Goal: Complete application form: Complete application form

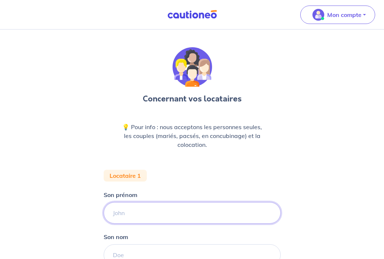
click at [137, 213] on input "Son prénom" at bounding box center [192, 212] width 177 height 21
paste input "[PERSON_NAME] i c h e m"
click at [140, 216] on input "[PERSON_NAME] i c h e m" at bounding box center [192, 212] width 177 height 21
type input "[PERSON_NAME]"
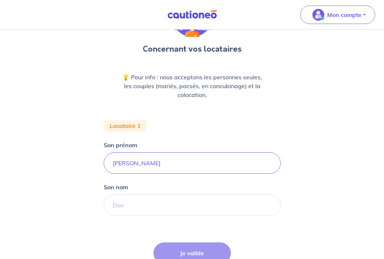
scroll to position [60, 0]
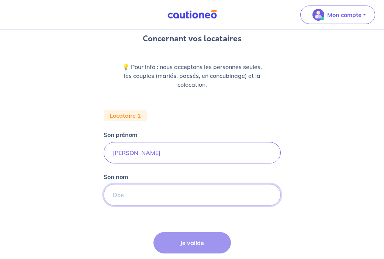
click at [141, 199] on input "Son nom" at bounding box center [192, 194] width 177 height 21
paste input "REZZOUG"
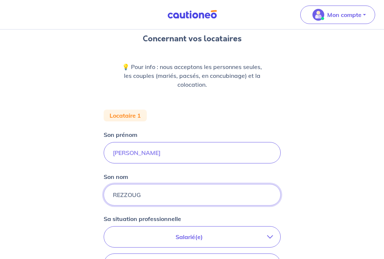
type input "REZZOUG"
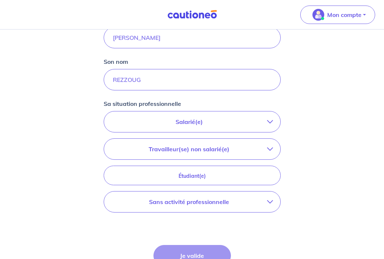
scroll to position [181, 0]
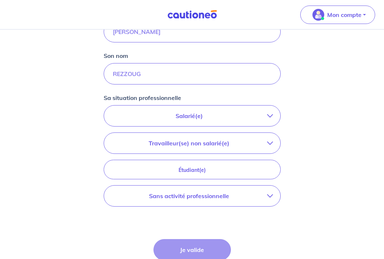
click at [242, 143] on p "Travailleur(se) non salarié(e)" at bounding box center [189, 143] width 156 height 9
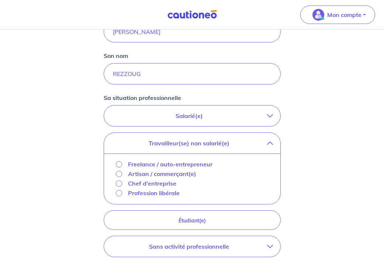
click at [189, 165] on p "Freelance / auto-entrepreneur" at bounding box center [170, 164] width 85 height 9
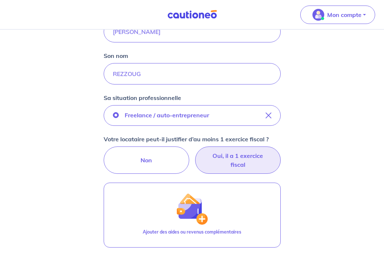
click at [238, 162] on label "Oui, il a 1 exercice fiscal" at bounding box center [238, 160] width 86 height 27
click at [194, 151] on input "Oui, il a 1 exercice fiscal" at bounding box center [192, 149] width 5 height 5
radio input "true"
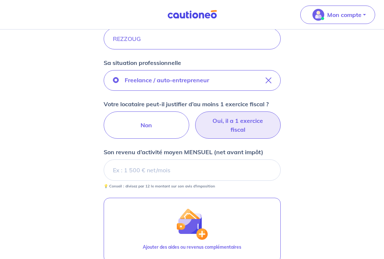
scroll to position [218, 0]
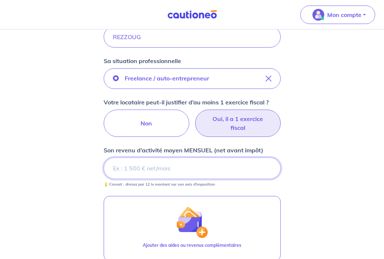
click at [204, 163] on input "Son revenu d’activité moyen MENSUEL (net avant impôt)" at bounding box center [192, 168] width 177 height 21
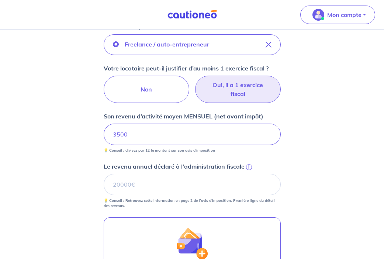
scroll to position [254, 0]
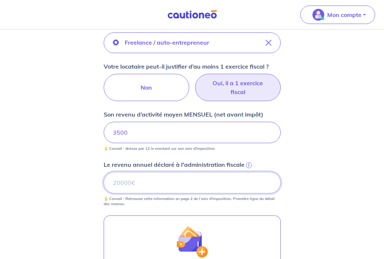
click at [185, 173] on input "Le revenu annuel déclaré à l'administration fiscale i" at bounding box center [192, 182] width 177 height 21
paste input "35150"
type input "35150"
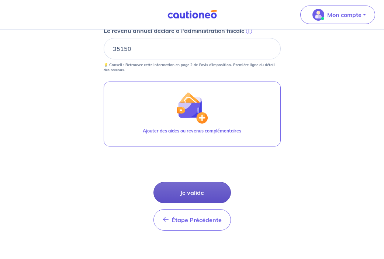
click at [210, 190] on button "Je valide" at bounding box center [193, 192] width 78 height 21
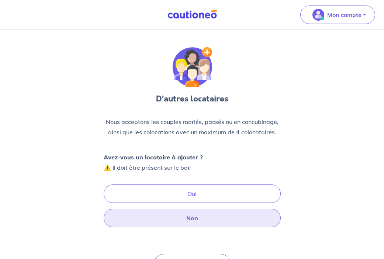
click at [205, 222] on button "Non" at bounding box center [192, 218] width 177 height 18
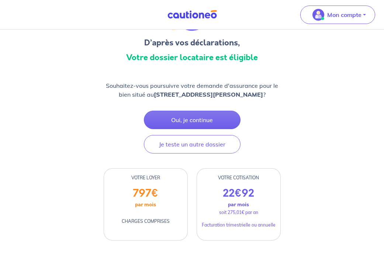
scroll to position [59, 0]
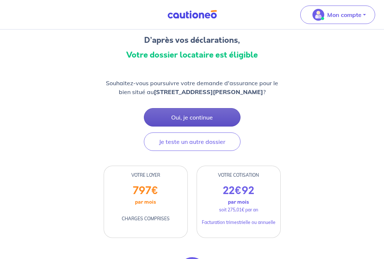
click at [197, 118] on button "Oui, je continue" at bounding box center [192, 117] width 97 height 18
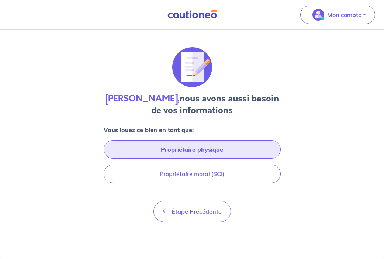
click at [234, 142] on button "Propriétaire physique" at bounding box center [192, 149] width 177 height 18
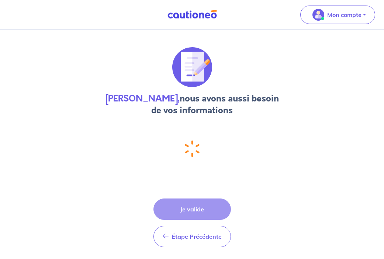
select select "FR"
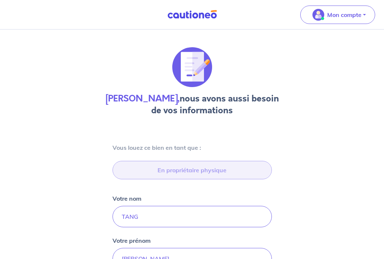
type input "[STREET_ADDRESS]"
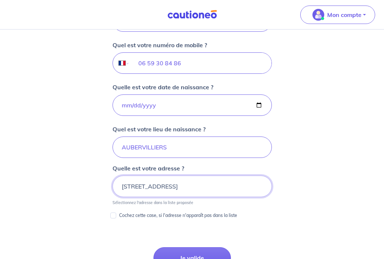
scroll to position [303, 0]
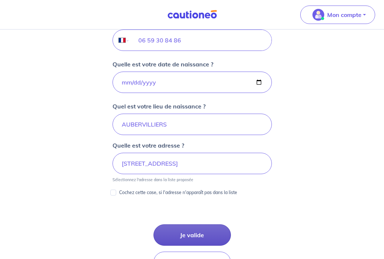
click at [190, 234] on button "Je valide" at bounding box center [193, 234] width 78 height 21
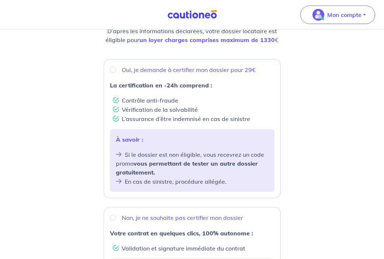
scroll to position [83, 0]
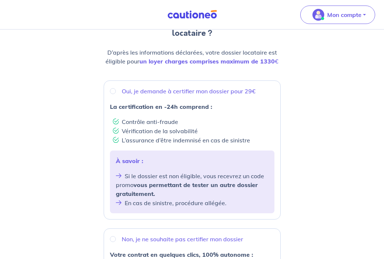
click at [157, 94] on p "Oui, je demande à certifier mon dossier pour 29€" at bounding box center [189, 91] width 134 height 9
click at [116, 94] on input "Oui, je demande à certifier mon dossier pour 29€" at bounding box center [113, 91] width 6 height 6
radio input "true"
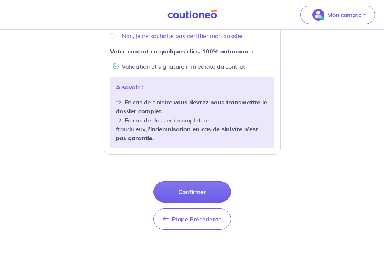
scroll to position [287, 0]
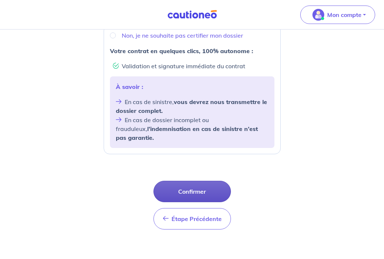
click at [201, 182] on button "Confirmer" at bounding box center [193, 191] width 78 height 21
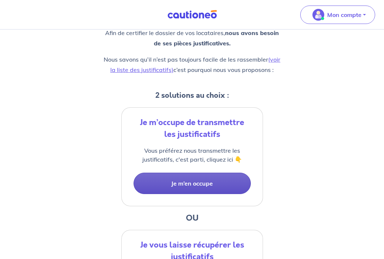
click at [216, 191] on button "Je m’en occupe" at bounding box center [192, 183] width 117 height 21
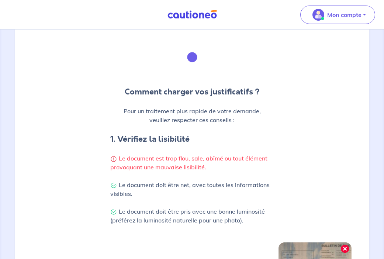
scroll to position [234, 0]
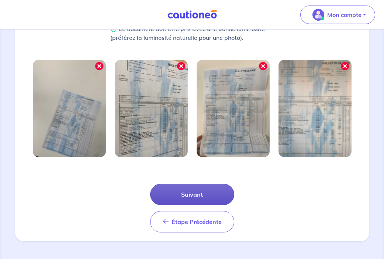
click at [218, 184] on button "Suivant" at bounding box center [192, 194] width 84 height 21
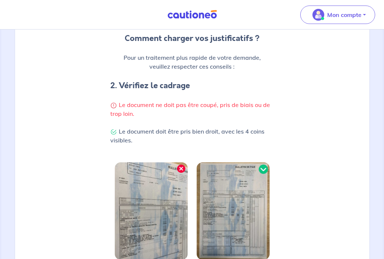
scroll to position [207, 0]
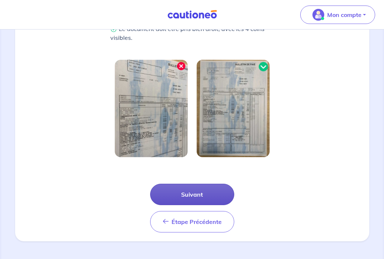
click at [207, 195] on button "Suivant" at bounding box center [192, 194] width 84 height 21
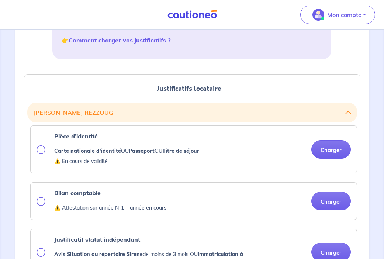
scroll to position [135, 0]
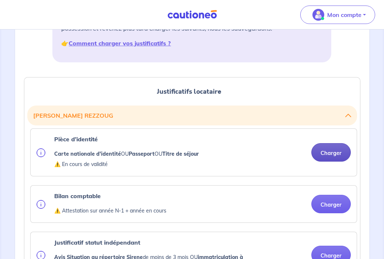
click at [333, 155] on button "Charger" at bounding box center [330, 152] width 39 height 18
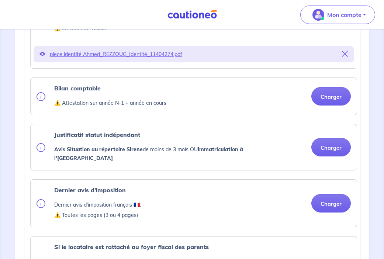
scroll to position [272, 0]
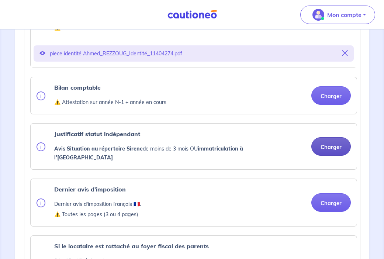
click at [335, 148] on button "Charger" at bounding box center [330, 146] width 39 height 18
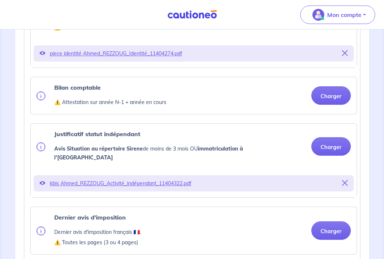
scroll to position [277, 0]
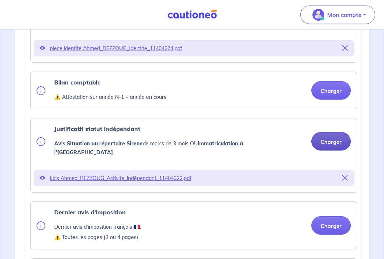
click at [324, 142] on button "Charger" at bounding box center [330, 141] width 39 height 18
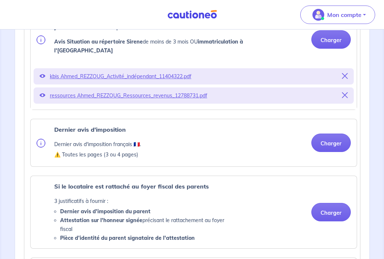
scroll to position [379, 0]
click at [324, 143] on button "Charger" at bounding box center [330, 142] width 39 height 18
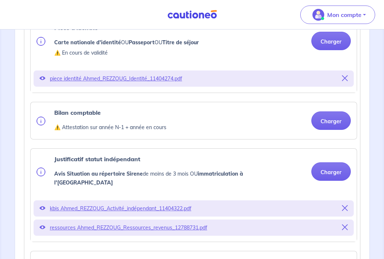
scroll to position [247, 0]
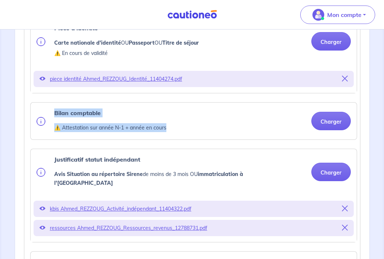
drag, startPoint x: 173, startPoint y: 129, endPoint x: 52, endPoint y: 113, distance: 122.9
click at [52, 113] on div "Bilan comptable ⚠️ Attestation sur année N-1 + année en cours Charger" at bounding box center [194, 121] width 314 height 25
copy div "Bilan comptable ⚠️ Attestation sur année N-1 + année en cours"
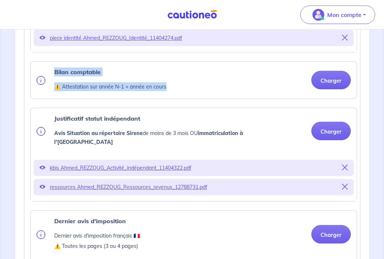
scroll to position [288, 0]
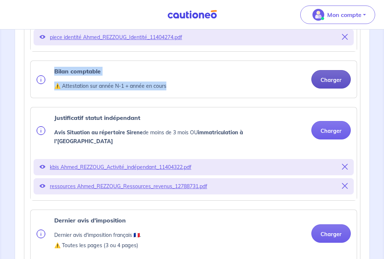
click at [340, 81] on button "Charger" at bounding box center [330, 79] width 39 height 18
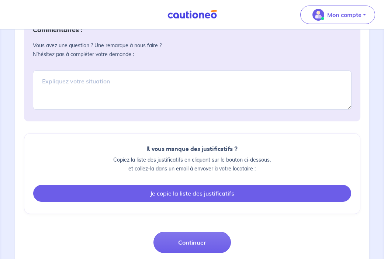
scroll to position [865, 0]
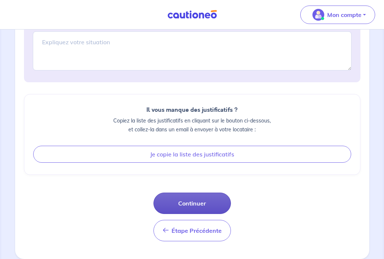
click at [202, 207] on button "Continuer" at bounding box center [193, 203] width 78 height 21
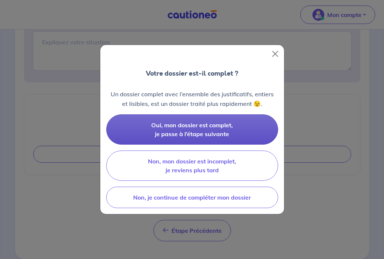
click at [224, 134] on span "Oui, mon dossier est complet, je passe à l’étape suivante" at bounding box center [192, 129] width 82 height 16
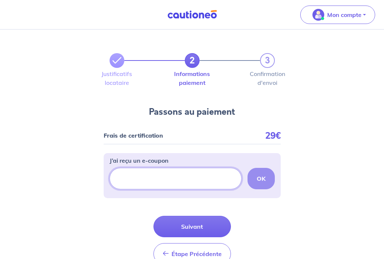
click at [159, 179] on input "J’ai reçu un e-coupon" at bounding box center [176, 178] width 132 height 21
paste input "ECOUPON-CA1E620C"
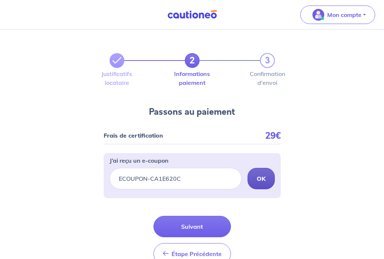
click at [262, 181] on strong "OK" at bounding box center [261, 178] width 9 height 7
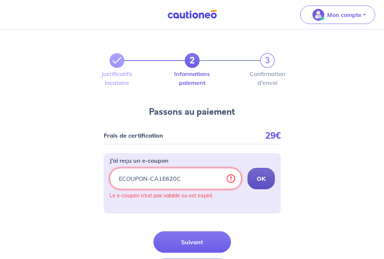
click at [192, 180] on input "ECOUPON-CA1E620C" at bounding box center [176, 178] width 132 height 21
click at [262, 181] on strong "OK" at bounding box center [261, 178] width 9 height 7
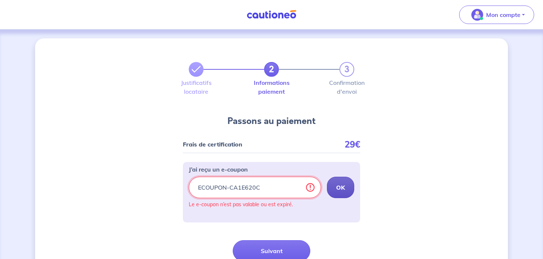
click at [282, 188] on input "ECOUPON-CA1E620C" at bounding box center [255, 187] width 132 height 21
paste input "DFB9AADA."
type input "ECOUPON-DFB9AADA"
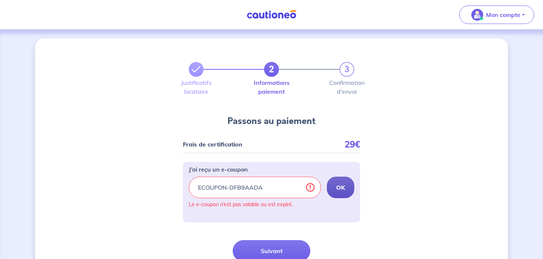
click at [342, 191] on strong "OK" at bounding box center [340, 187] width 9 height 7
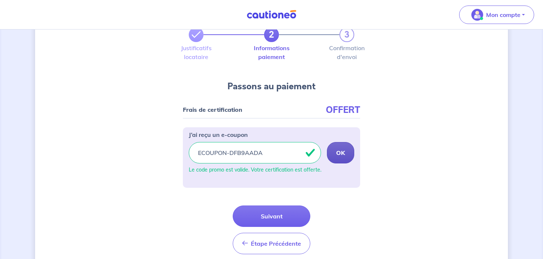
scroll to position [39, 0]
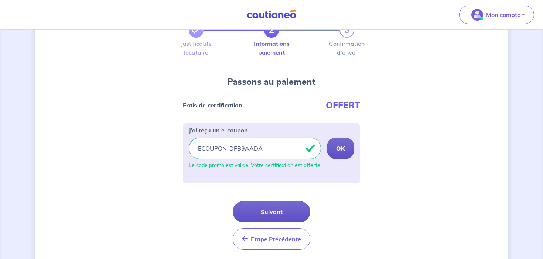
click at [287, 212] on button "Suivant" at bounding box center [272, 211] width 78 height 21
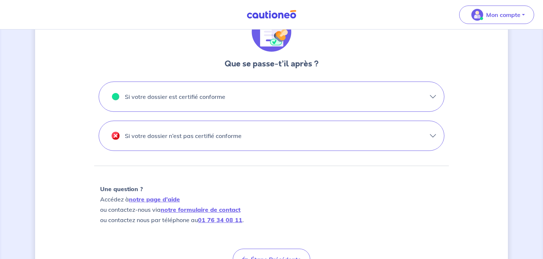
scroll to position [266, 0]
